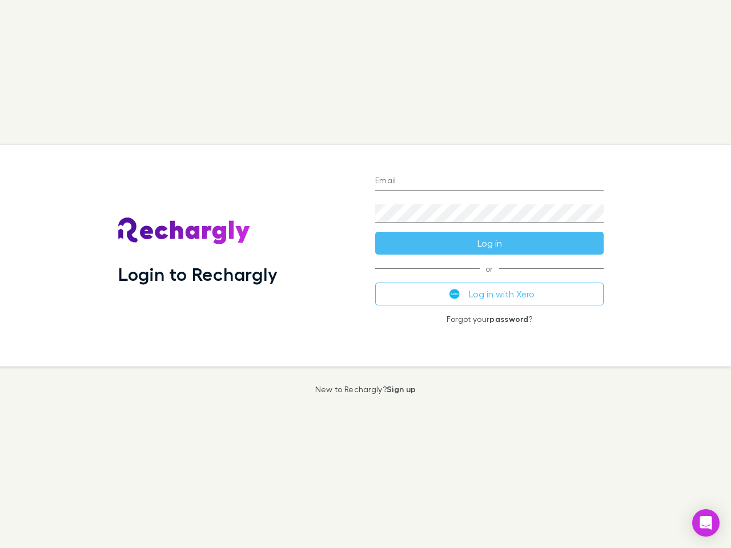
click at [365, 274] on div "Login to Rechargly" at bounding box center [237, 256] width 257 height 222
click at [489, 182] on input "Email" at bounding box center [489, 181] width 228 height 18
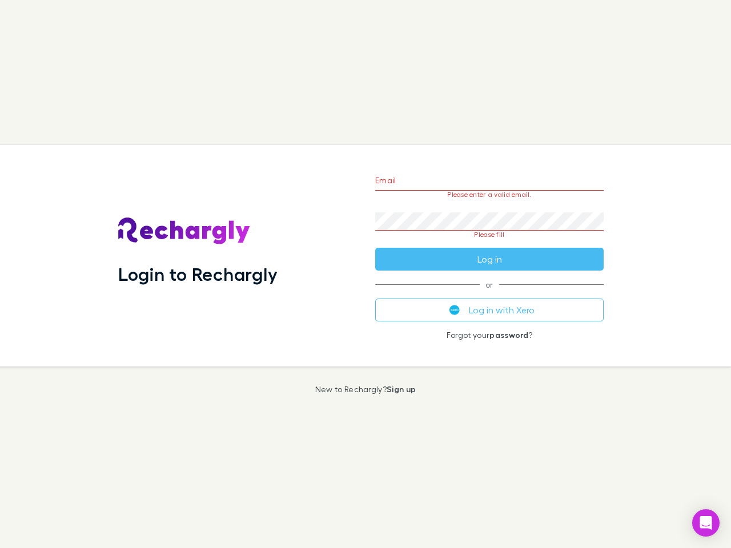
click at [489, 243] on form "Email Please enter a valid email. Password Please fill Log in" at bounding box center [489, 216] width 228 height 107
click at [489, 294] on div "Email Please enter a valid email. Password Please fill Log in or Log in with Xe…" at bounding box center [489, 256] width 247 height 222
click at [706, 523] on icon "Open Intercom Messenger" at bounding box center [706, 523] width 12 height 14
